Goal: Task Accomplishment & Management: Use online tool/utility

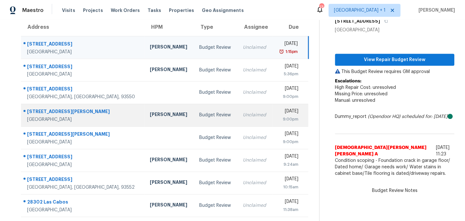
scroll to position [4, 0]
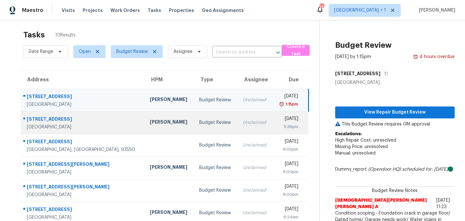
click at [203, 123] on div "Budget Review" at bounding box center [215, 123] width 33 height 6
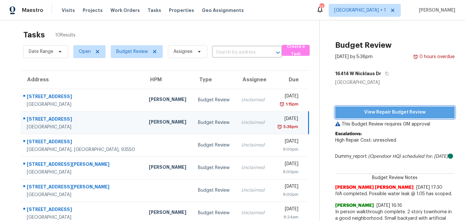
click at [407, 111] on span "View Repair Budget Review" at bounding box center [395, 113] width 109 height 8
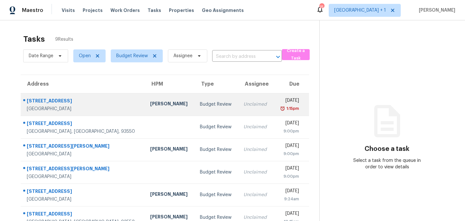
click at [238, 102] on td "Unclaimed" at bounding box center [255, 104] width 35 height 23
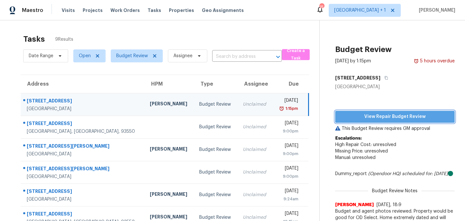
click at [375, 117] on span "View Repair Budget Review" at bounding box center [395, 117] width 109 height 8
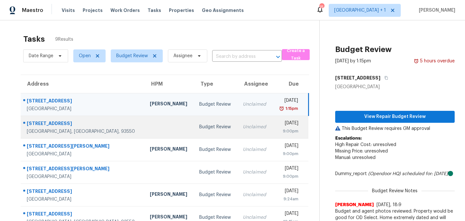
click at [199, 126] on div "Budget Review" at bounding box center [215, 127] width 33 height 6
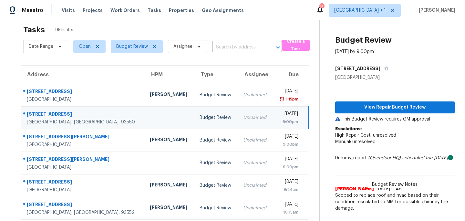
scroll to position [10, 0]
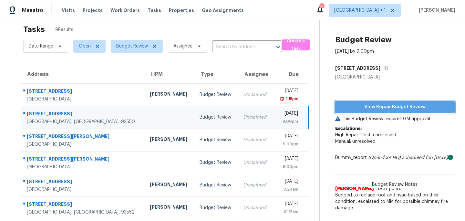
click at [379, 106] on span "View Repair Budget Review" at bounding box center [395, 107] width 109 height 8
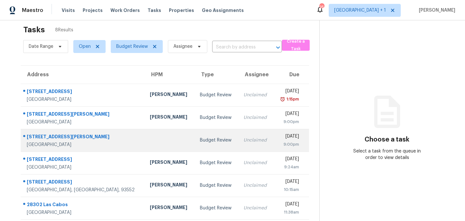
scroll to position [10, 0]
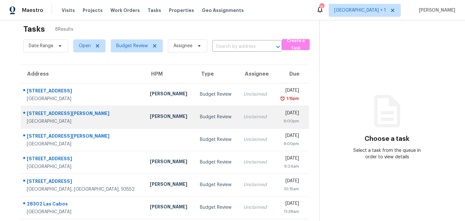
click at [200, 114] on div "Budget Review" at bounding box center [216, 117] width 33 height 6
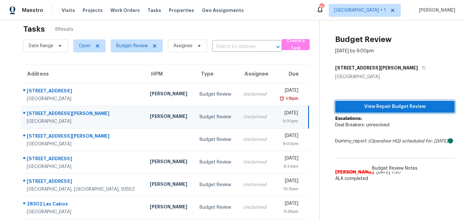
click at [375, 106] on span "View Repair Budget Review" at bounding box center [395, 107] width 109 height 8
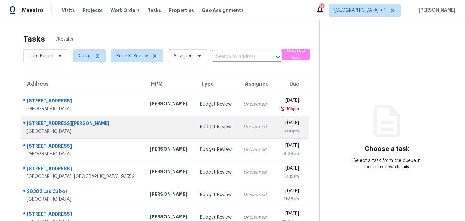
click at [195, 131] on td "Budget Review" at bounding box center [217, 127] width 44 height 23
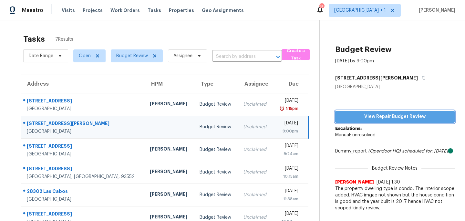
click at [378, 116] on span "View Repair Budget Review" at bounding box center [395, 117] width 109 height 8
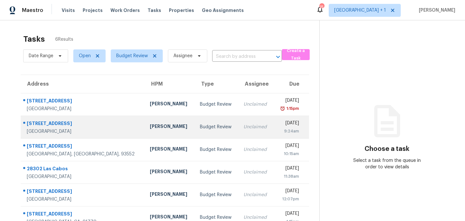
scroll to position [20, 0]
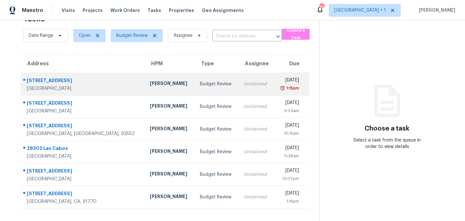
click at [158, 85] on div "[PERSON_NAME]" at bounding box center [169, 84] width 39 height 8
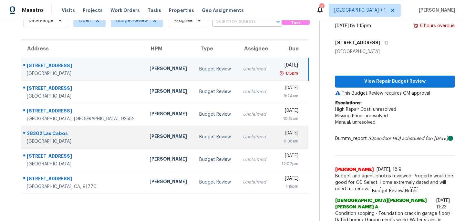
scroll to position [36, 0]
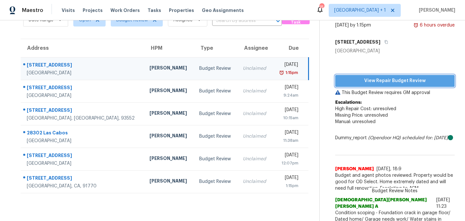
click at [380, 77] on span "View Repair Budget Review" at bounding box center [395, 81] width 109 height 8
